Goal: Transaction & Acquisition: Purchase product/service

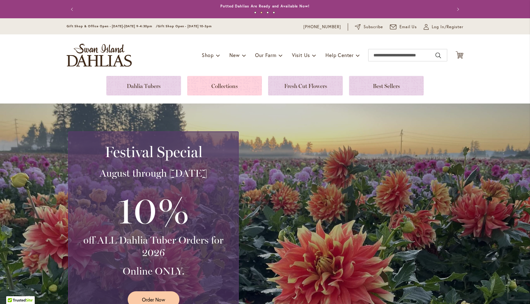
click at [221, 82] on link at bounding box center [224, 86] width 75 height 20
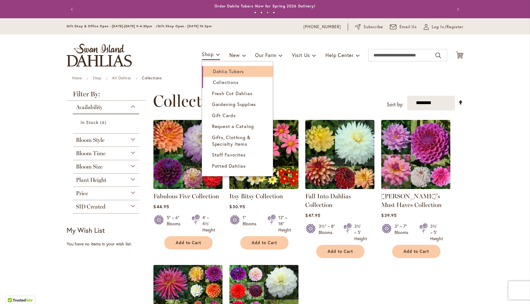
click at [219, 70] on span "Dahlia Tubers" at bounding box center [228, 71] width 31 height 6
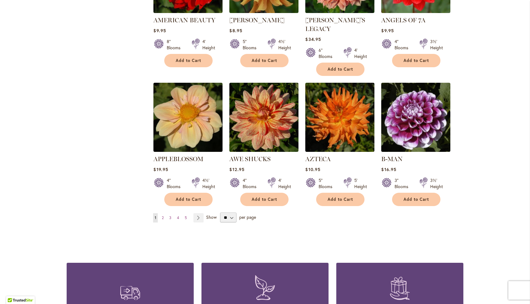
scroll to position [483, 0]
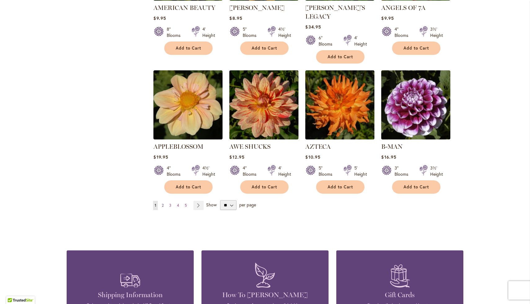
click at [164, 201] on link "Page 2" at bounding box center [162, 205] width 5 height 9
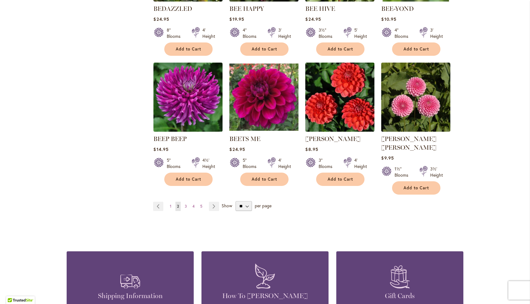
scroll to position [483, 0]
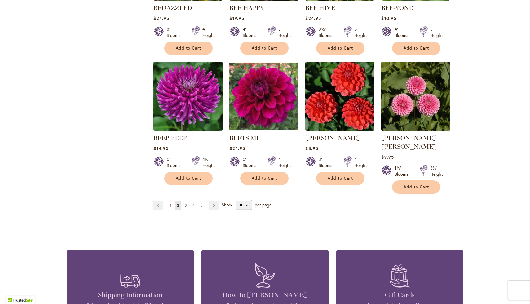
click at [186, 203] on span "3" at bounding box center [186, 205] width 2 height 5
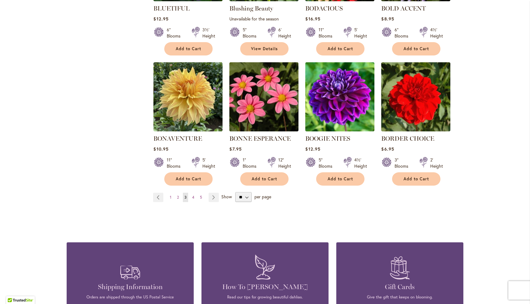
scroll to position [483, 0]
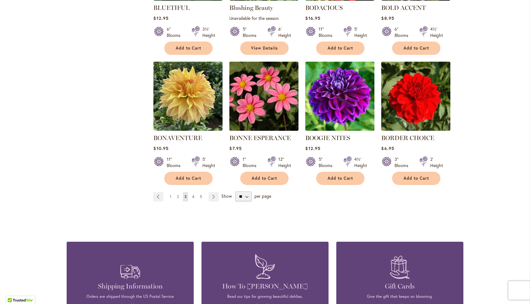
click at [193, 195] on span "4" at bounding box center [193, 196] width 2 height 5
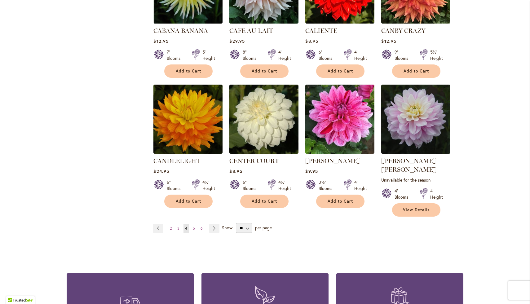
scroll to position [496, 0]
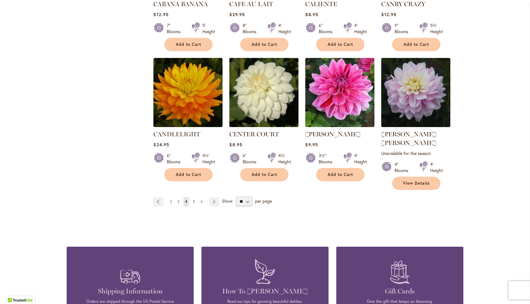
click at [194, 199] on span "5" at bounding box center [194, 201] width 2 height 5
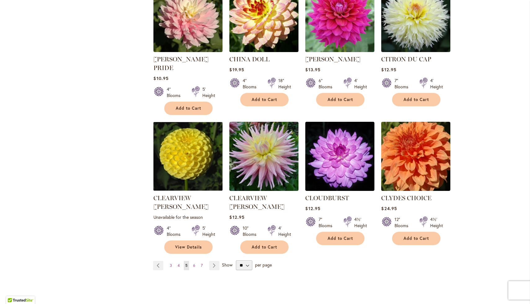
scroll to position [446, 0]
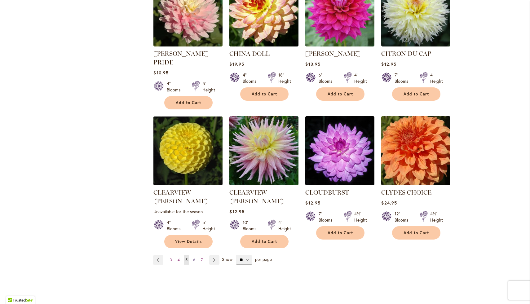
click at [194, 257] on span "6" at bounding box center [194, 259] width 2 height 5
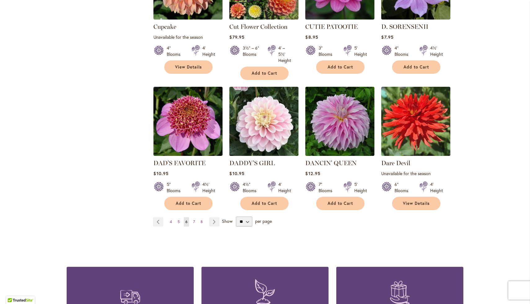
scroll to position [483, 0]
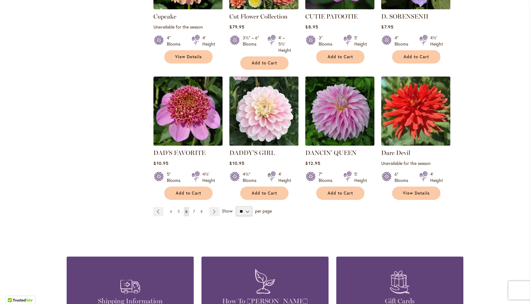
click at [194, 211] on span "7" at bounding box center [194, 211] width 2 height 5
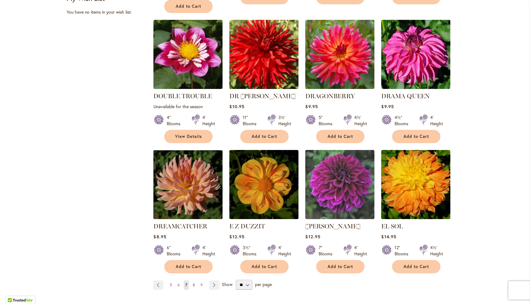
scroll to position [434, 0]
